Goal: Task Accomplishment & Management: Use online tool/utility

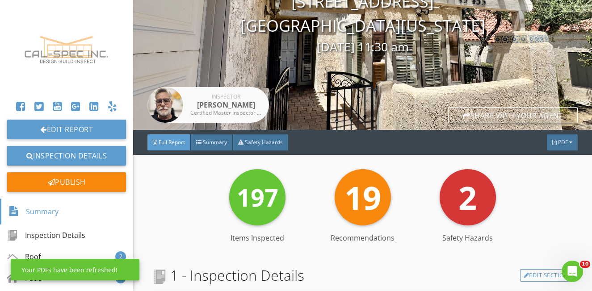
scroll to position [85, 0]
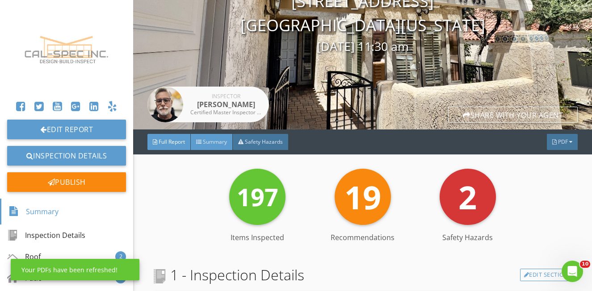
click at [227, 141] on span "Summary" at bounding box center [215, 142] width 24 height 8
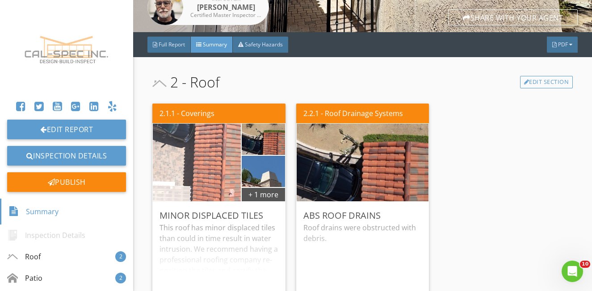
scroll to position [217, 0]
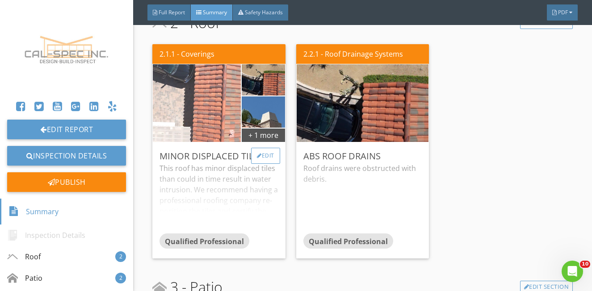
click at [265, 156] on div "Edit" at bounding box center [265, 156] width 29 height 16
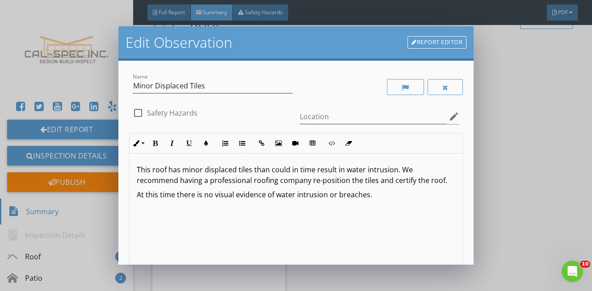
click at [507, 193] on div "Edit Observation Report Editor Name Minor Displaced Tiles check_box_outline_bla…" at bounding box center [296, 145] width 592 height 291
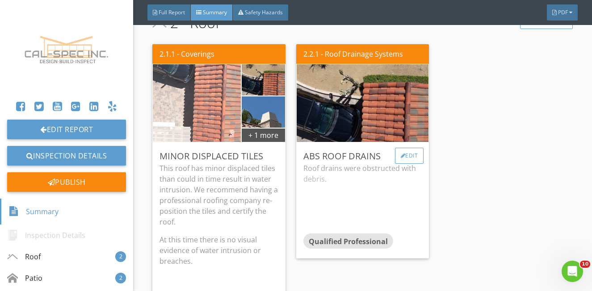
click at [408, 160] on div "Edit" at bounding box center [409, 156] width 29 height 16
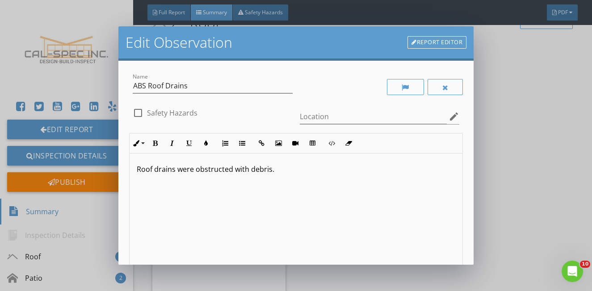
scroll to position [0, 0]
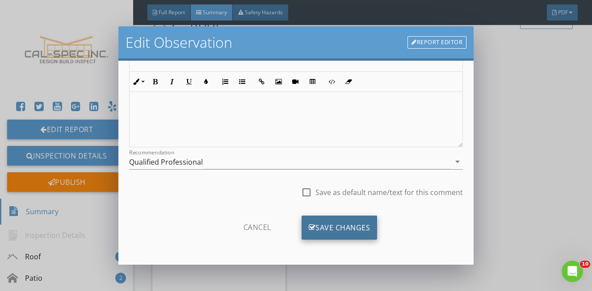
click at [341, 226] on div "Save Changes" at bounding box center [340, 228] width 76 height 24
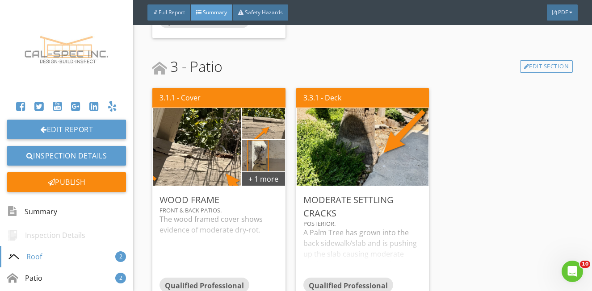
scroll to position [507, 0]
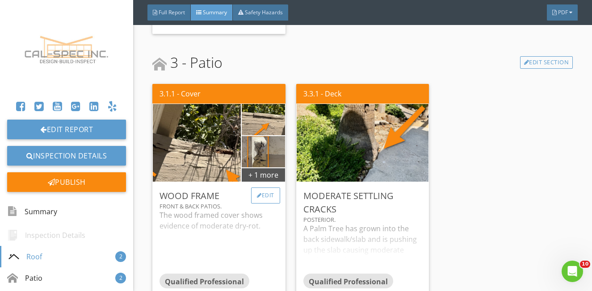
click at [261, 197] on div "Edit" at bounding box center [265, 196] width 29 height 16
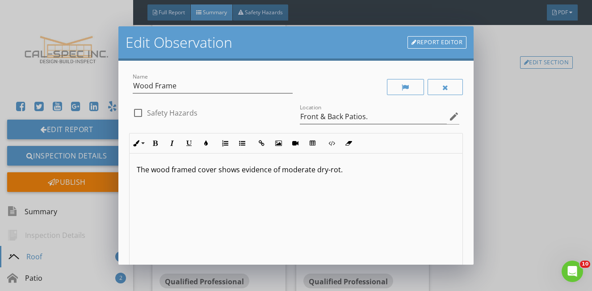
click at [314, 174] on p "The wood framed cover shows evidence of moderate dry-rot." at bounding box center [296, 169] width 319 height 11
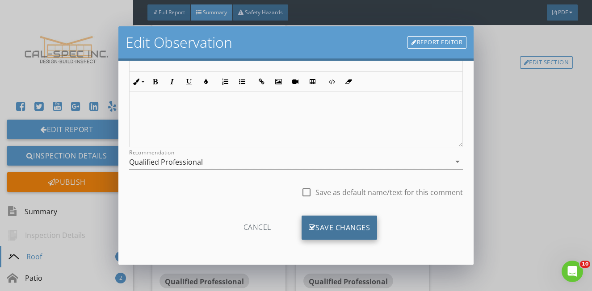
click at [337, 227] on div "Save Changes" at bounding box center [340, 228] width 76 height 24
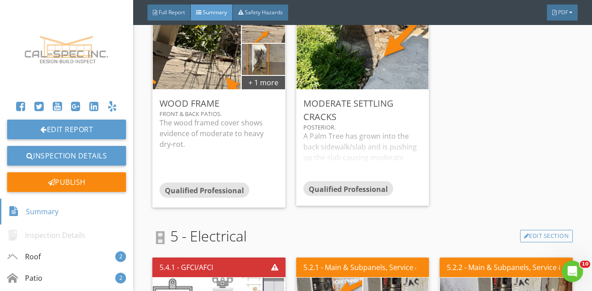
scroll to position [561, 0]
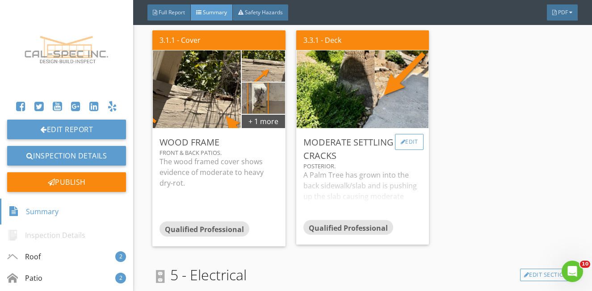
click at [397, 139] on div "Edit" at bounding box center [409, 142] width 29 height 16
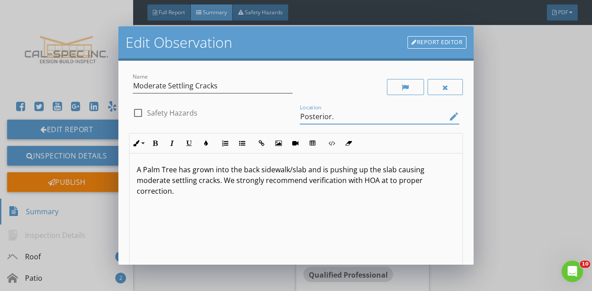
drag, startPoint x: 336, startPoint y: 119, endPoint x: 290, endPoint y: 120, distance: 46.0
click at [290, 120] on div "Name Moderate Settling Cracks check_box_outline_blank Safety Hazards Location P…" at bounding box center [296, 214] width 334 height 285
click at [347, 121] on input "Posterior." at bounding box center [373, 116] width 147 height 15
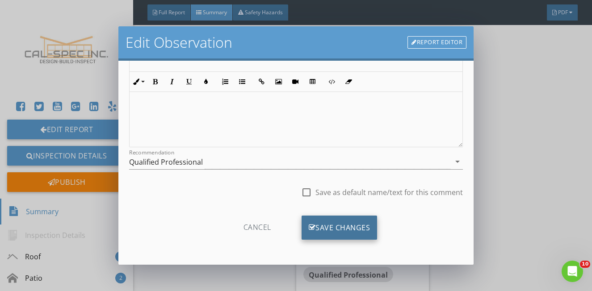
type input "Posterior & Front"
click at [359, 228] on div "Save Changes" at bounding box center [340, 228] width 76 height 24
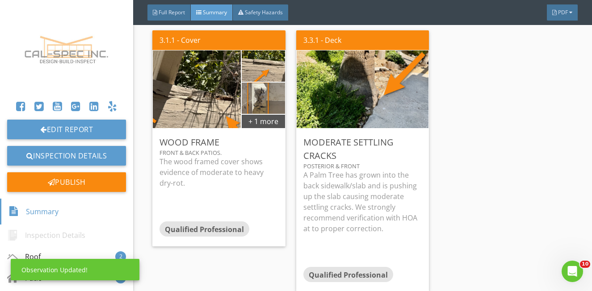
scroll to position [42, 0]
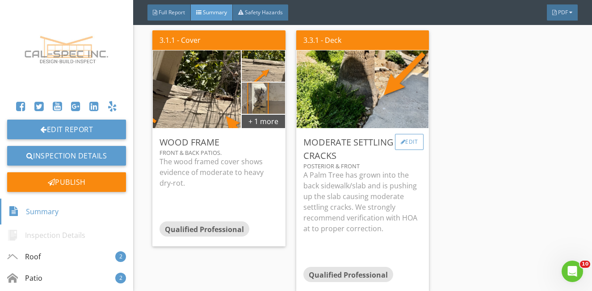
click at [410, 147] on div "Edit" at bounding box center [409, 142] width 29 height 16
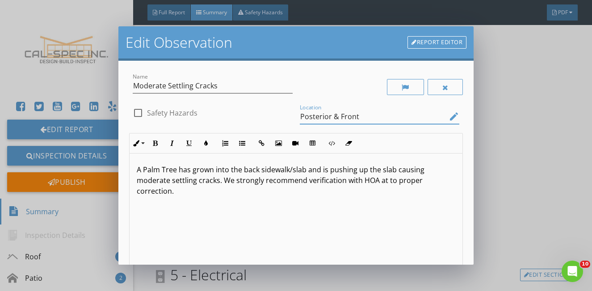
drag, startPoint x: 359, startPoint y: 117, endPoint x: 334, endPoint y: 117, distance: 25.5
click at [334, 117] on input "Posterior & Front" at bounding box center [373, 116] width 147 height 15
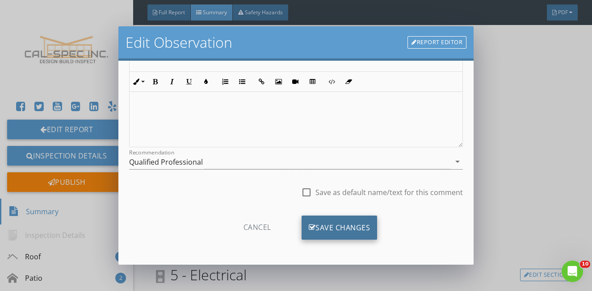
type input "Posterior"
click at [347, 231] on div "Save Changes" at bounding box center [340, 228] width 76 height 24
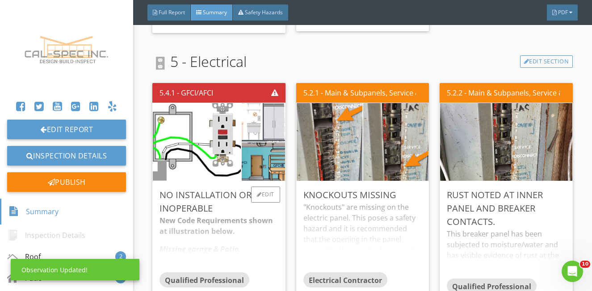
scroll to position [776, 0]
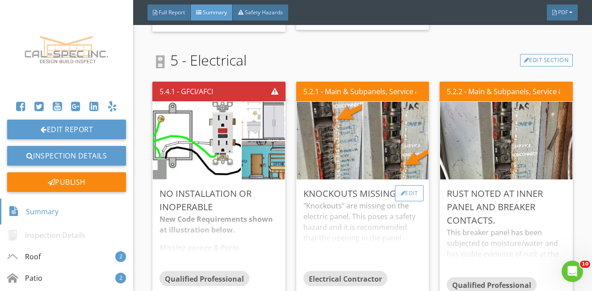
click at [406, 194] on div "Edit" at bounding box center [409, 193] width 29 height 16
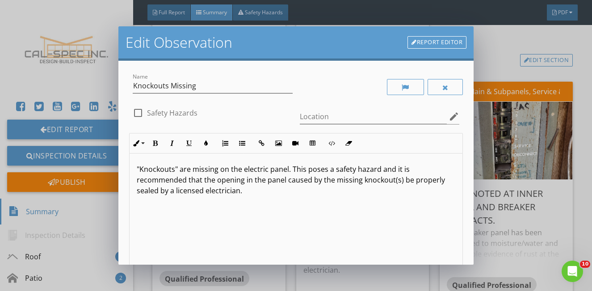
scroll to position [0, 0]
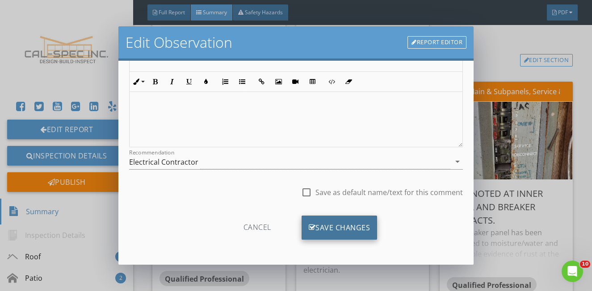
click at [348, 226] on div "Save Changes" at bounding box center [340, 228] width 76 height 24
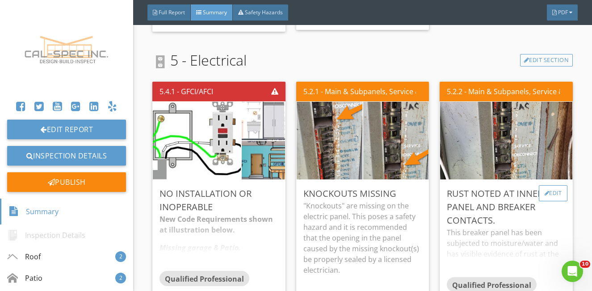
click at [554, 193] on div "Edit" at bounding box center [553, 193] width 29 height 16
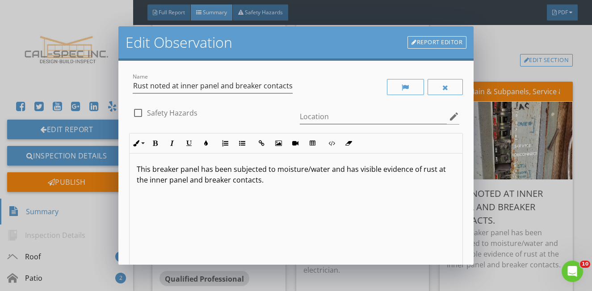
scroll to position [0, 0]
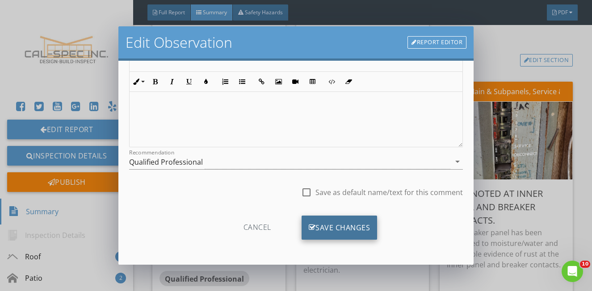
click at [356, 223] on div "Save Changes" at bounding box center [340, 228] width 76 height 24
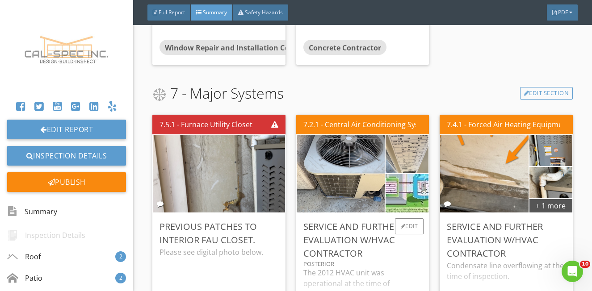
scroll to position [1547, 0]
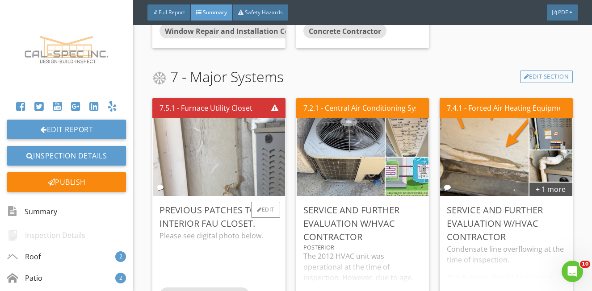
click at [209, 165] on img at bounding box center [219, 157] width 146 height 194
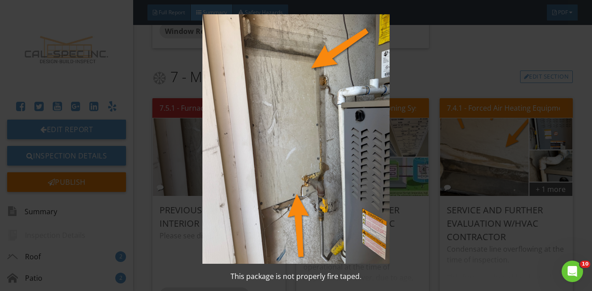
click at [277, 168] on img at bounding box center [296, 139] width 535 height 250
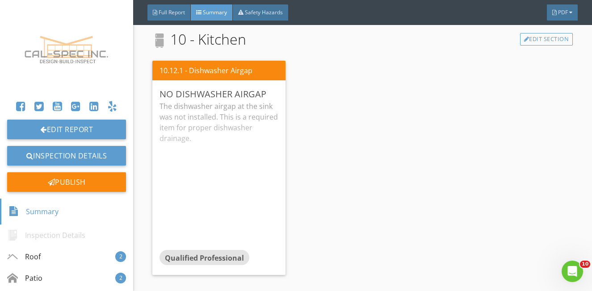
scroll to position [2083, 0]
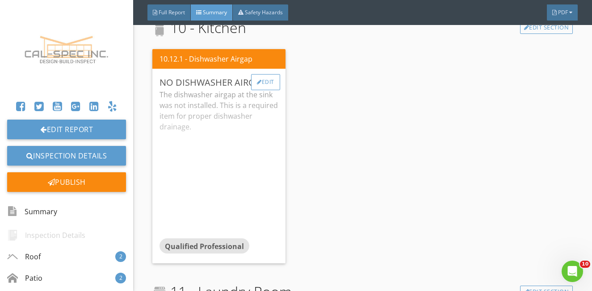
click at [267, 82] on div "Edit" at bounding box center [265, 82] width 29 height 16
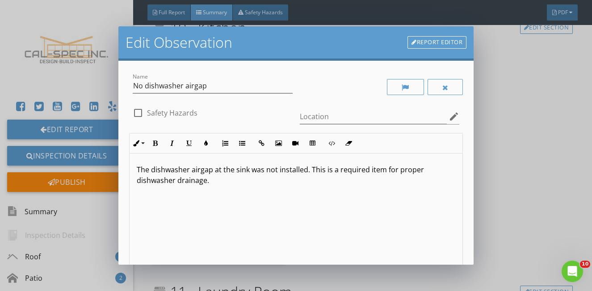
click at [311, 173] on p "The dishwasher airgap at the sink was not installed. This is a required item fo…" at bounding box center [296, 174] width 319 height 21
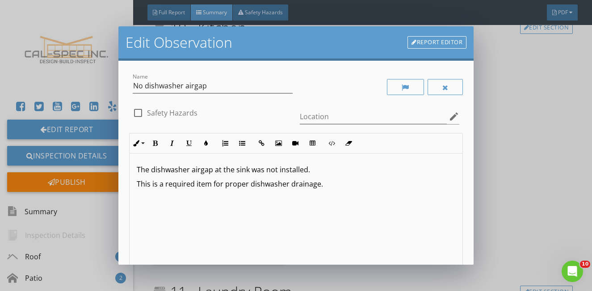
type textarea "<p>The dishwasher airgap at the sink was not installed.&nbsp;</p><p>This is a r…"
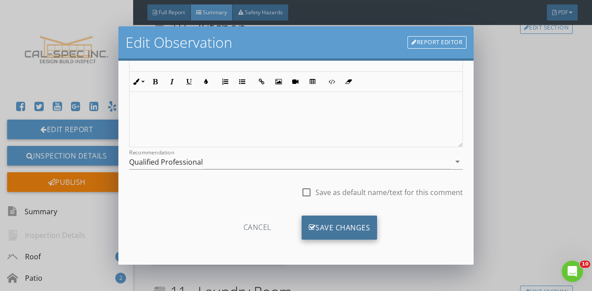
click at [362, 231] on div "Save Changes" at bounding box center [340, 228] width 76 height 24
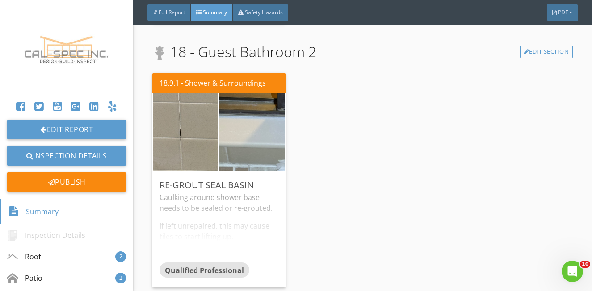
scroll to position [2853, 0]
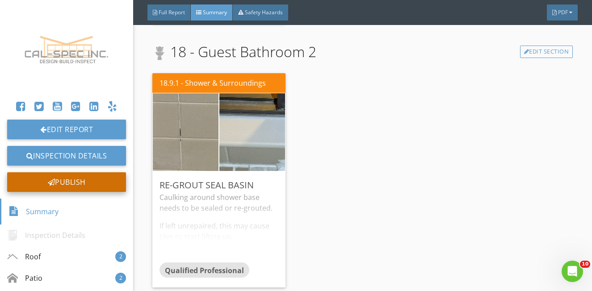
click at [67, 185] on div "Publish" at bounding box center [66, 183] width 119 height 20
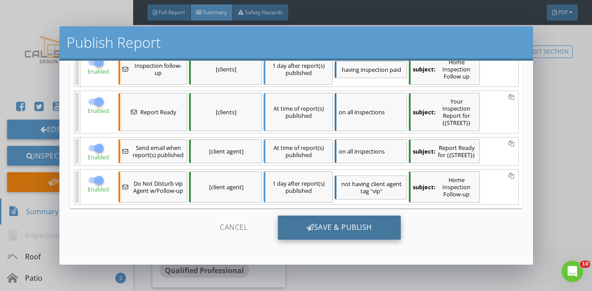
scroll to position [90, 0]
click at [334, 228] on div "Save & Publish" at bounding box center [339, 228] width 123 height 24
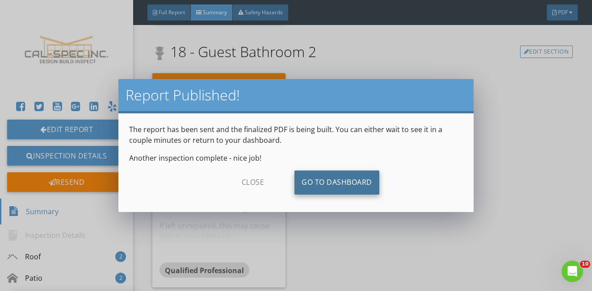
click at [332, 176] on link "Go To Dashboard" at bounding box center [337, 183] width 85 height 24
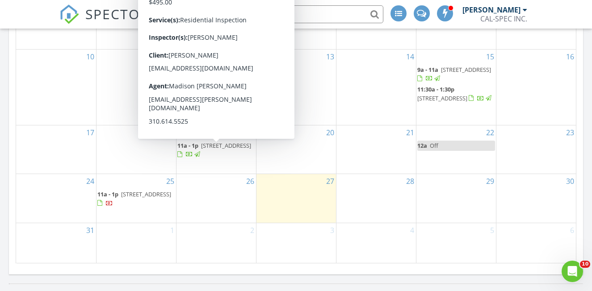
scroll to position [558, 0]
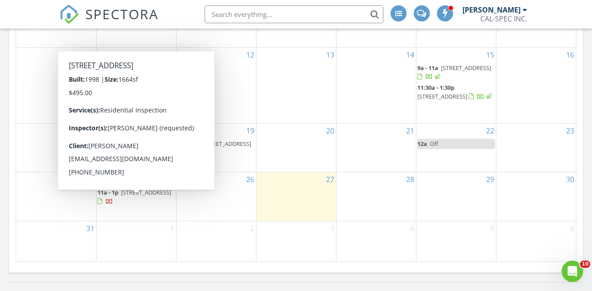
click at [127, 197] on span "78975 Nectarine Dr, Palm Desert 92211" at bounding box center [146, 193] width 50 height 8
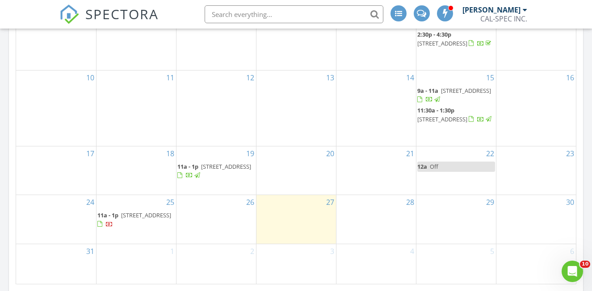
scroll to position [536, 0]
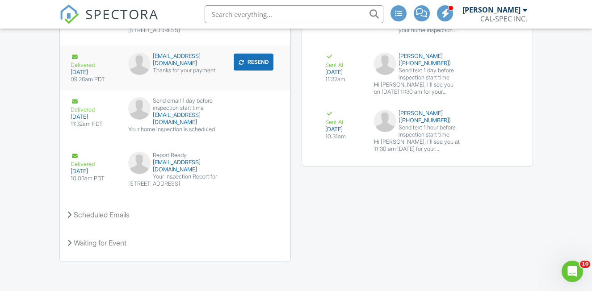
scroll to position [1384, 0]
